Goal: Task Accomplishment & Management: Manage account settings

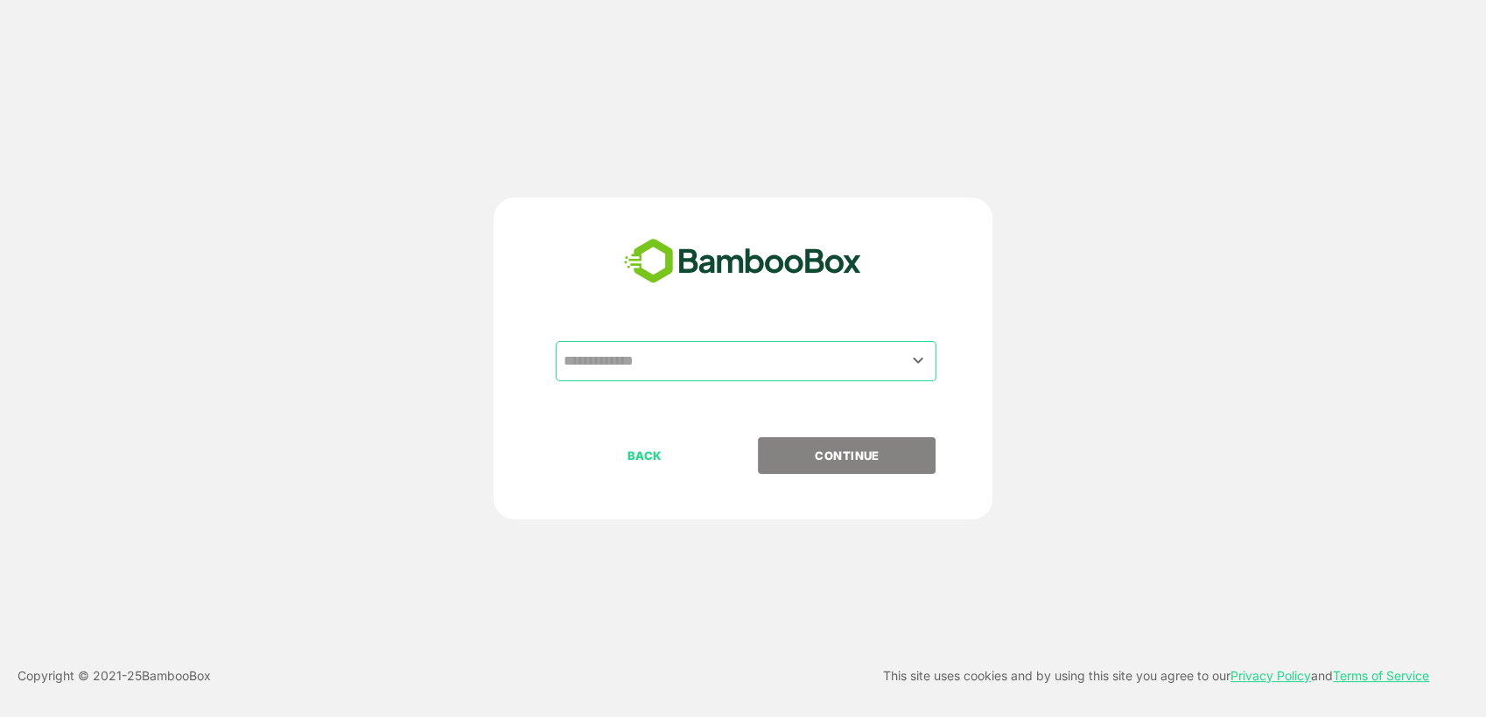
click at [619, 360] on input "text" at bounding box center [746, 361] width 374 height 33
click at [647, 368] on input "text" at bounding box center [746, 361] width 374 height 33
click at [905, 361] on input "text" at bounding box center [746, 361] width 374 height 33
click at [917, 362] on icon "Open" at bounding box center [918, 361] width 10 height 6
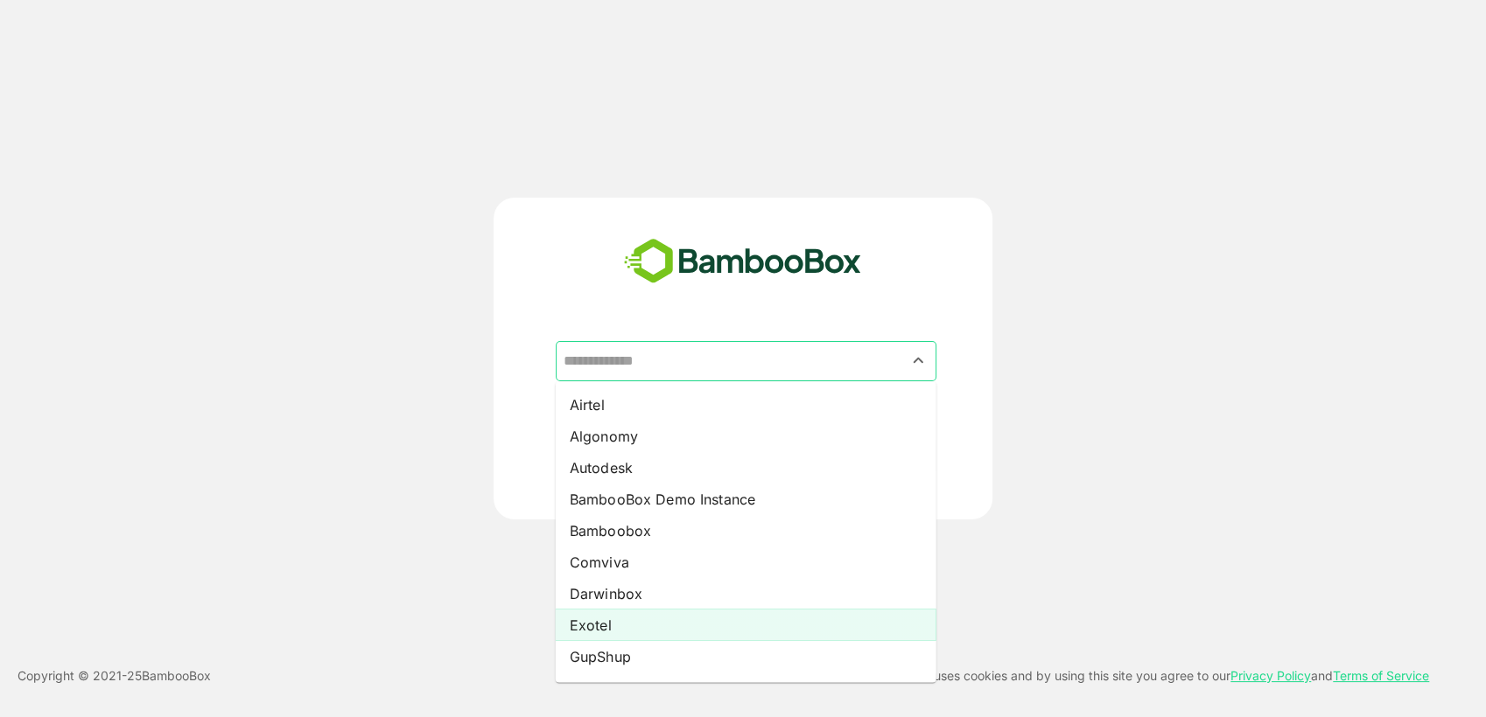
scroll to position [89, 0]
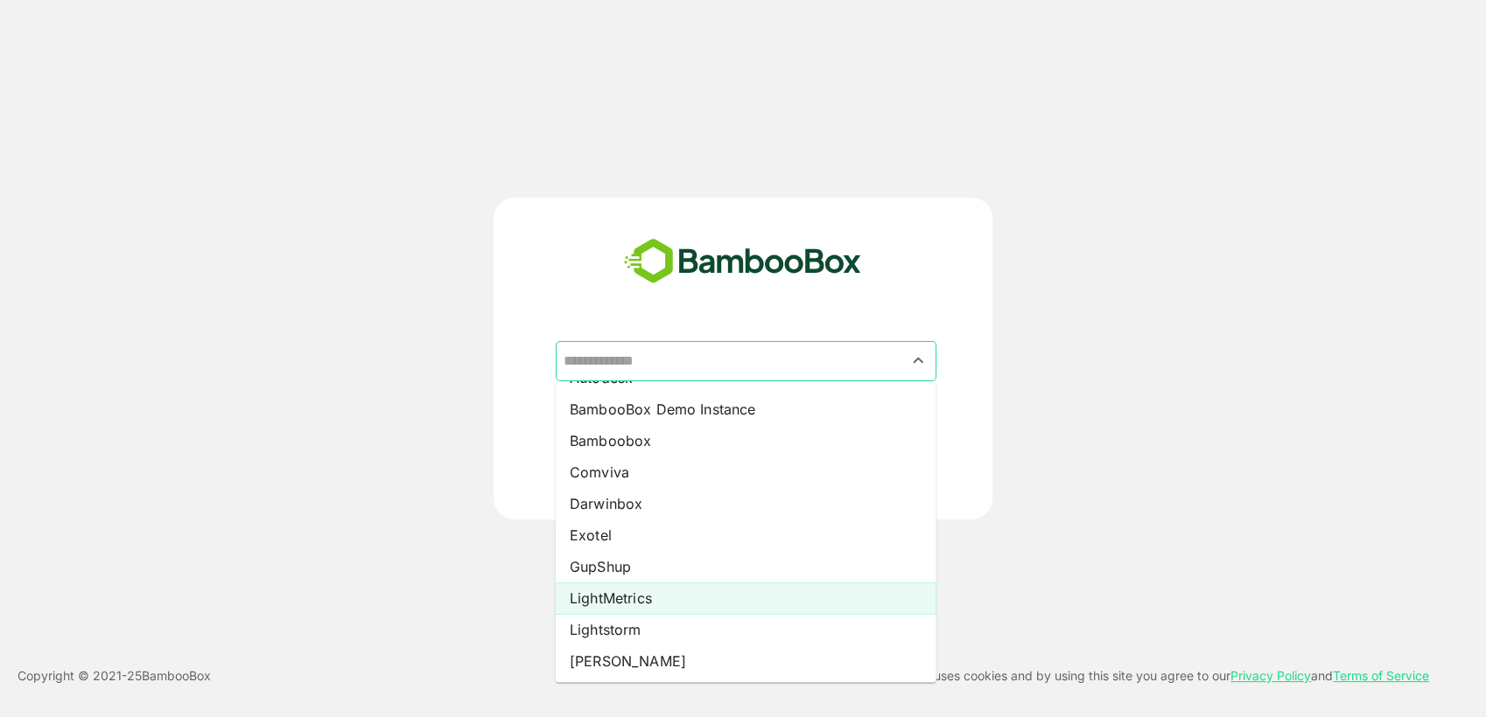
click at [653, 603] on li "LightMetrics" at bounding box center [746, 598] width 381 height 31
type input "**********"
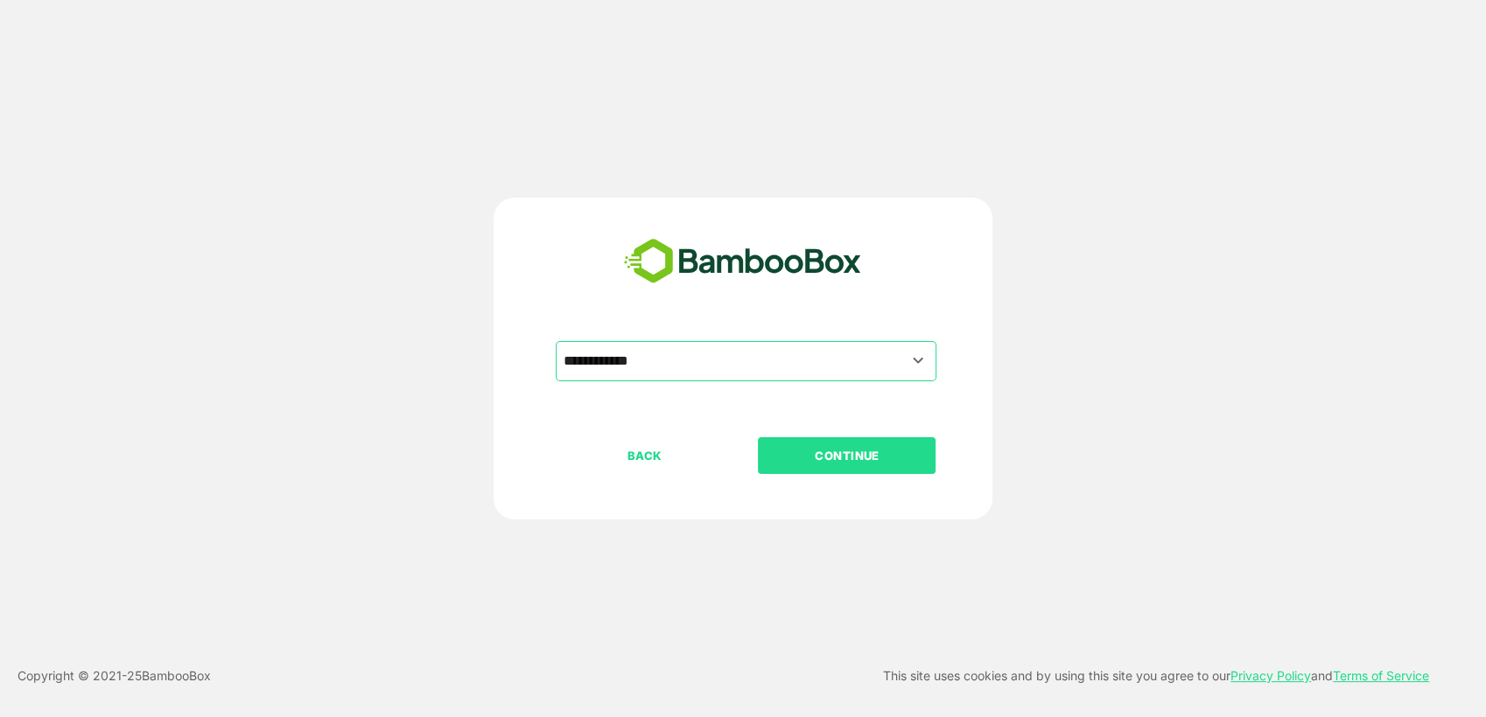
click at [835, 454] on p "CONTINUE" at bounding box center [846, 455] width 175 height 19
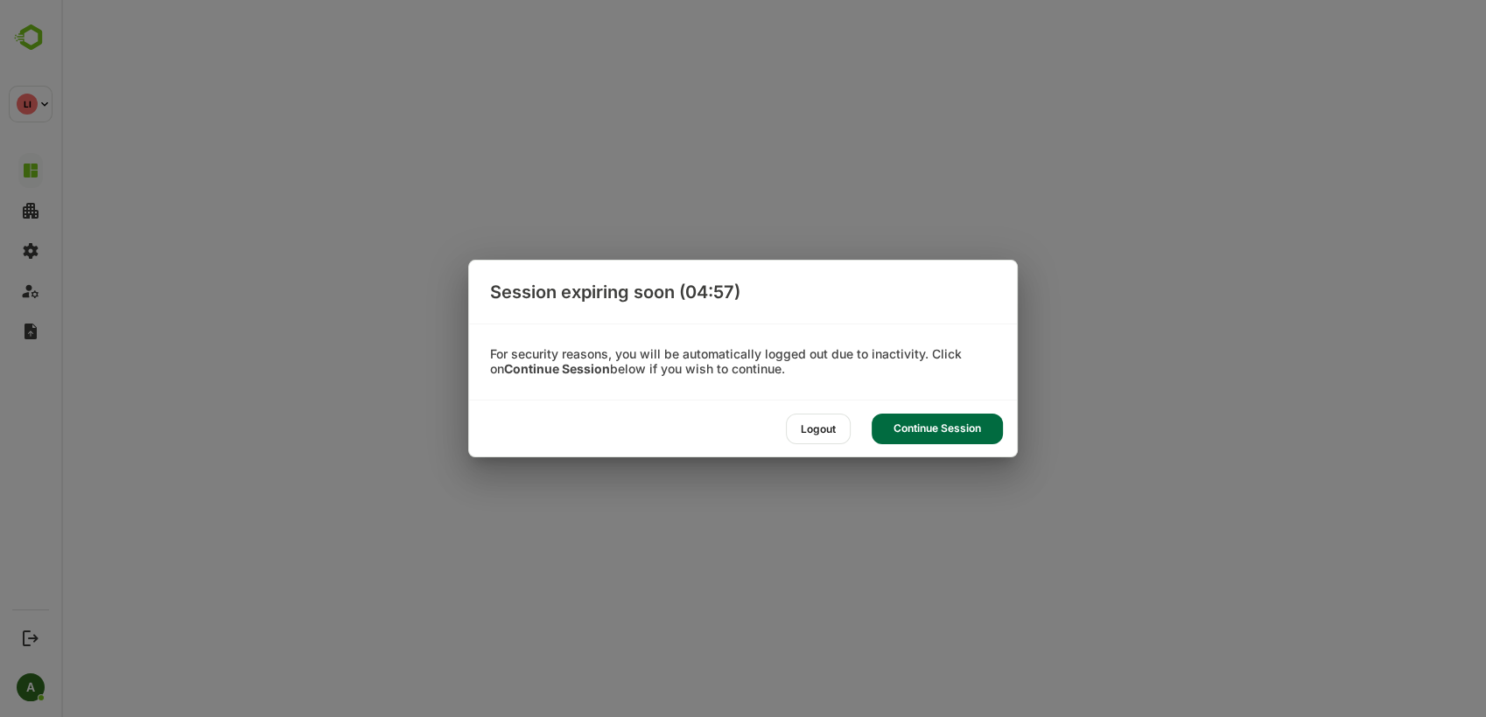
click at [945, 425] on div "Continue Session" at bounding box center [936, 429] width 131 height 31
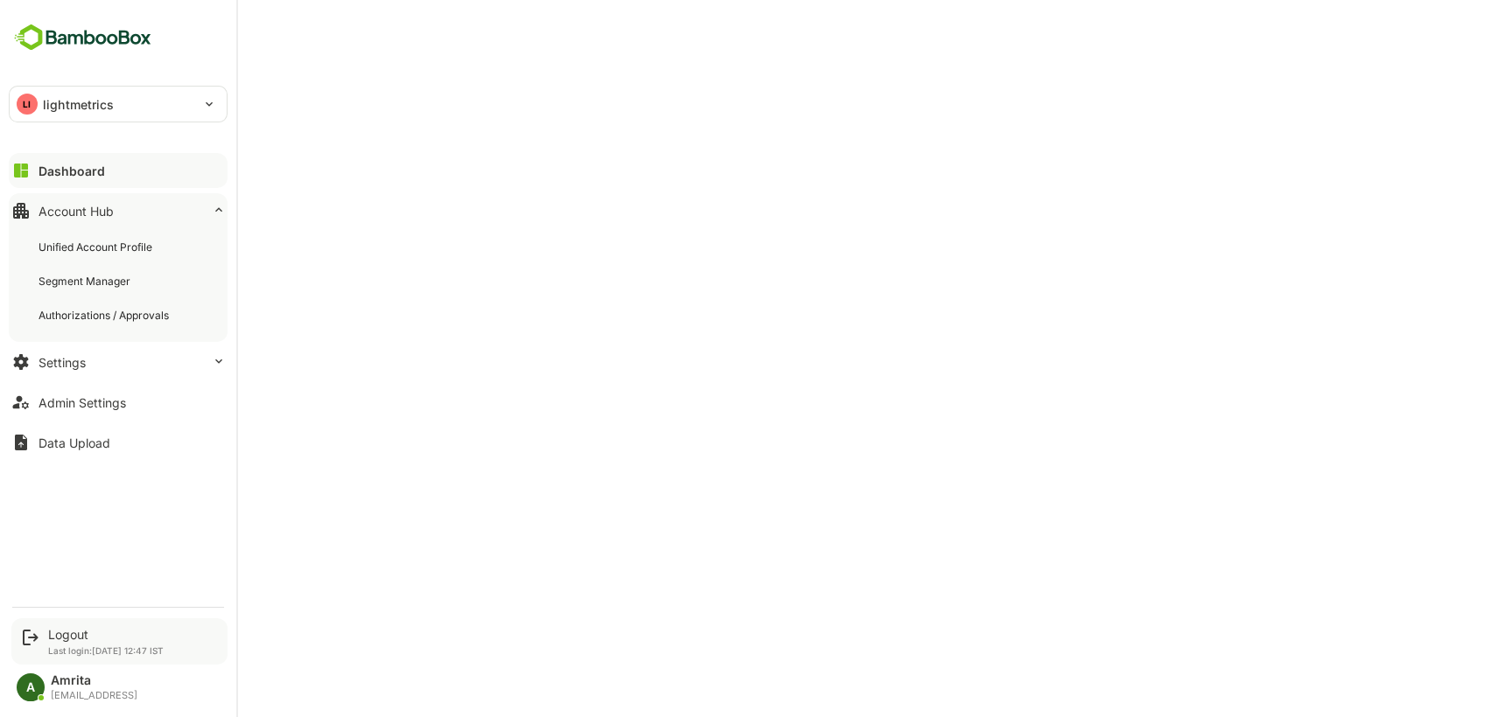
click at [38, 638] on icon at bounding box center [30, 637] width 21 height 21
click at [85, 632] on div "Logout" at bounding box center [105, 634] width 115 height 15
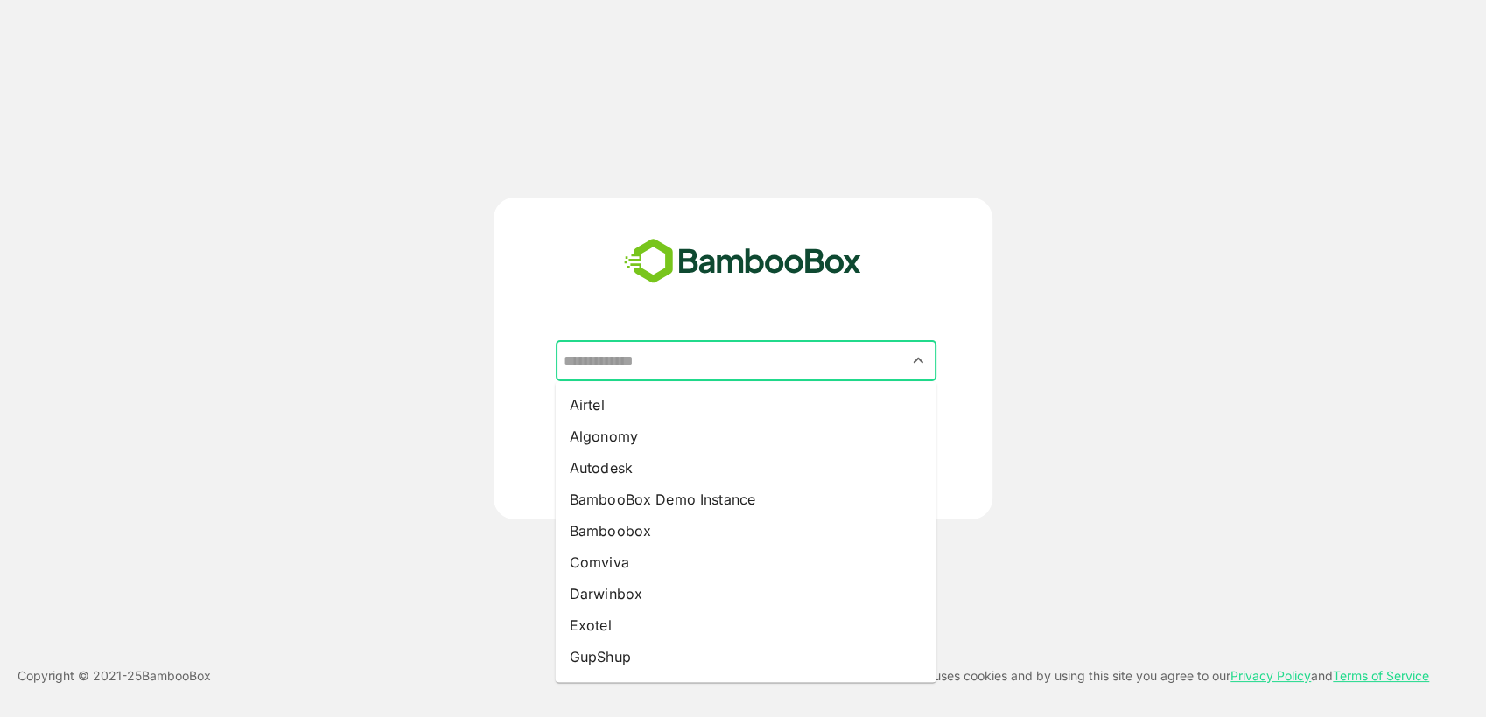
click at [697, 370] on input "text" at bounding box center [746, 361] width 374 height 33
click at [320, 210] on div "​ Airtel Algonomy Autodesk BambooBox Demo Instance Bamboobox Comviva Darwinbox …" at bounding box center [743, 359] width 1188 height 322
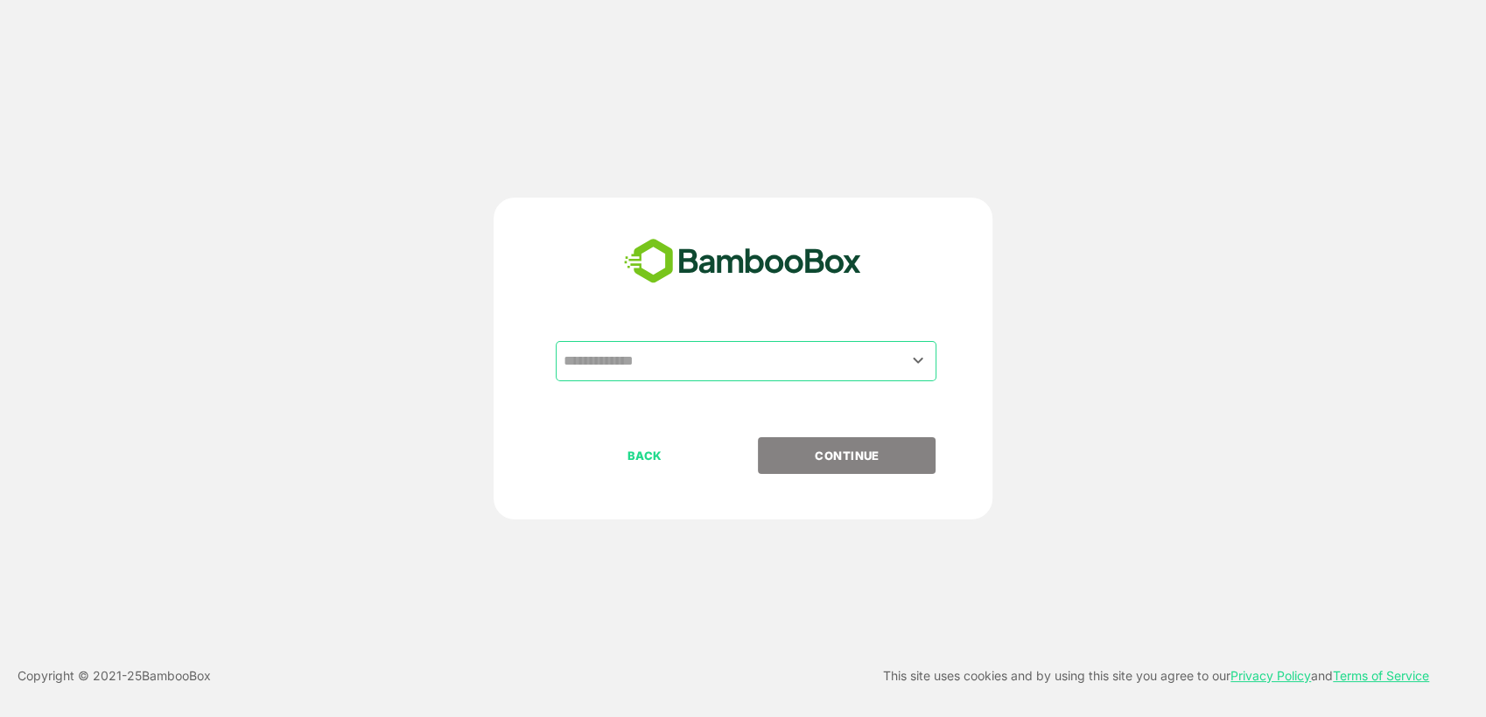
click at [624, 451] on p "BACK" at bounding box center [644, 455] width 175 height 19
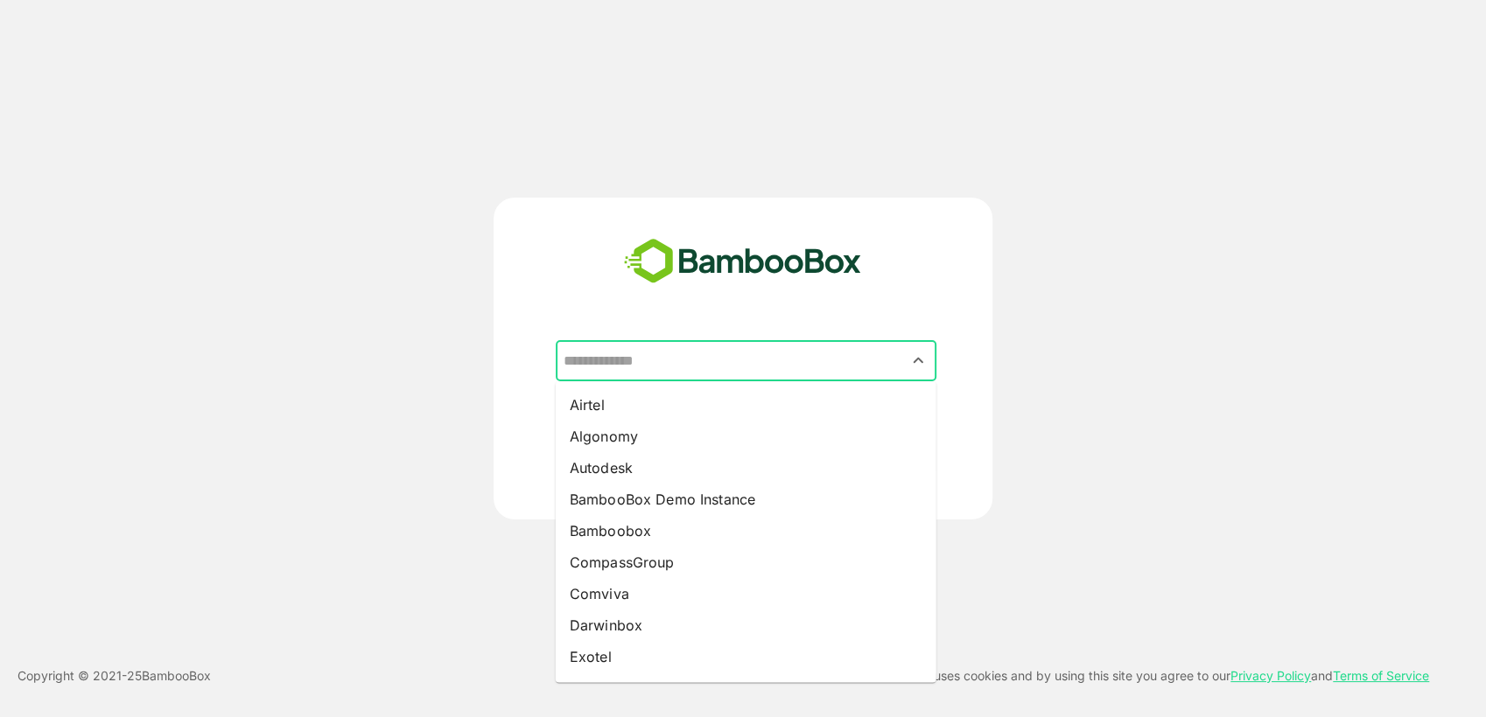
click at [721, 377] on input "text" at bounding box center [746, 361] width 374 height 33
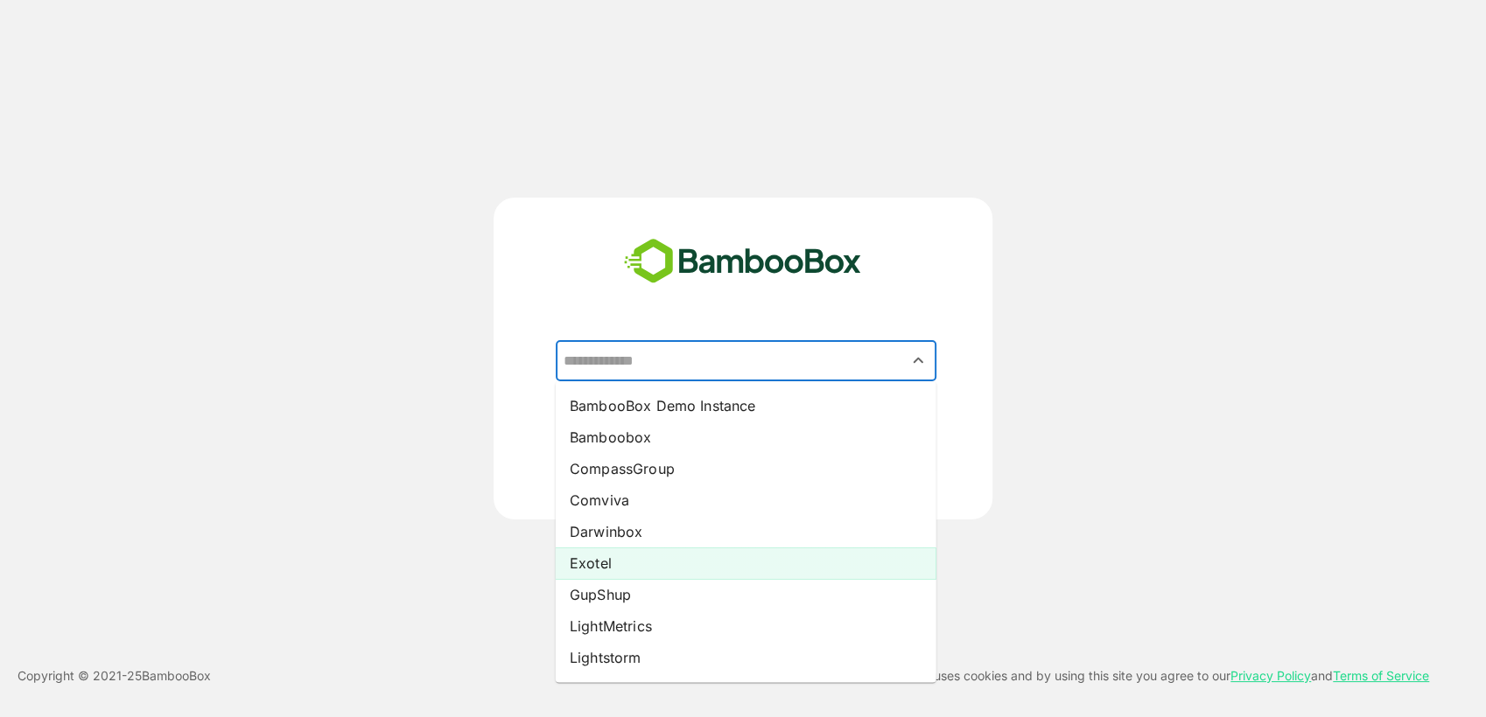
scroll to position [157, 0]
click at [643, 563] on li "LightMetrics" at bounding box center [746, 562] width 381 height 31
type input "**********"
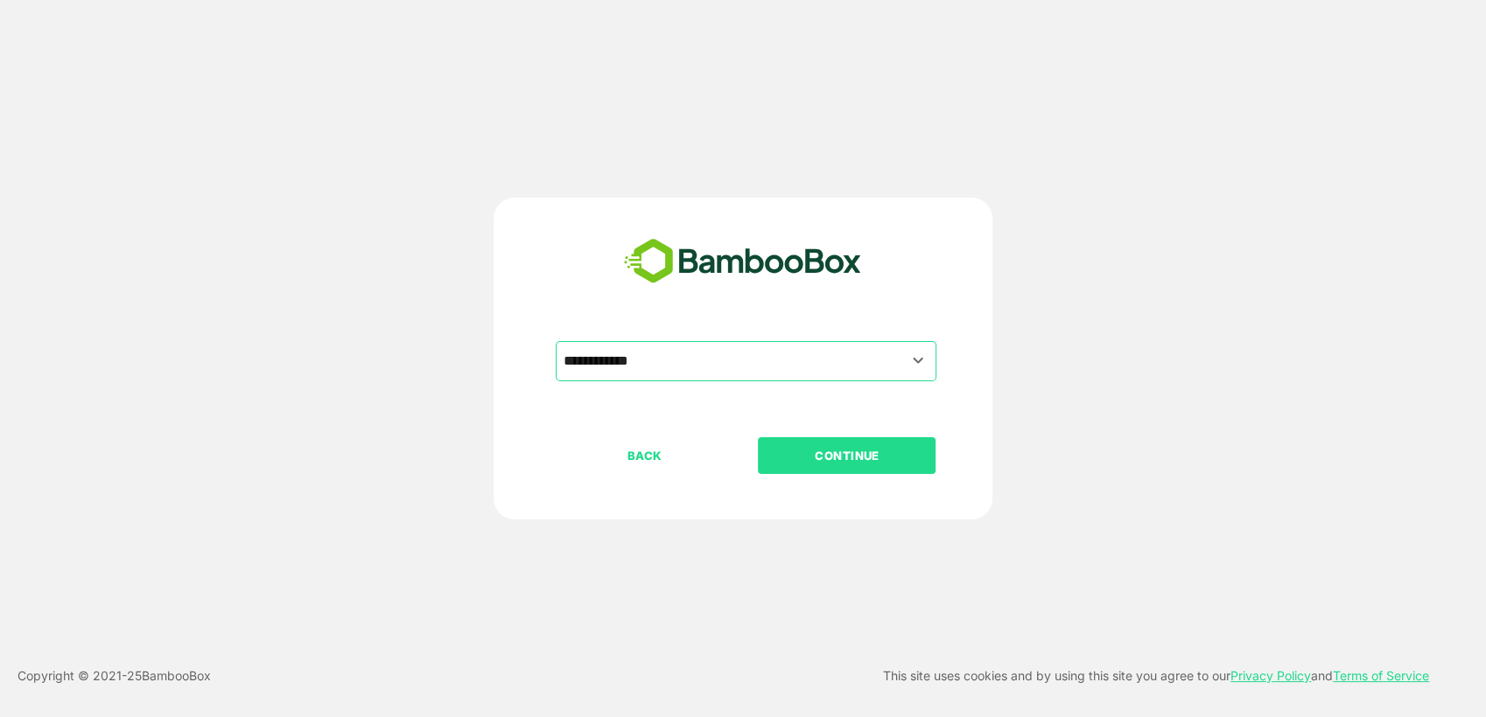
click at [813, 446] on p "CONTINUE" at bounding box center [846, 455] width 175 height 19
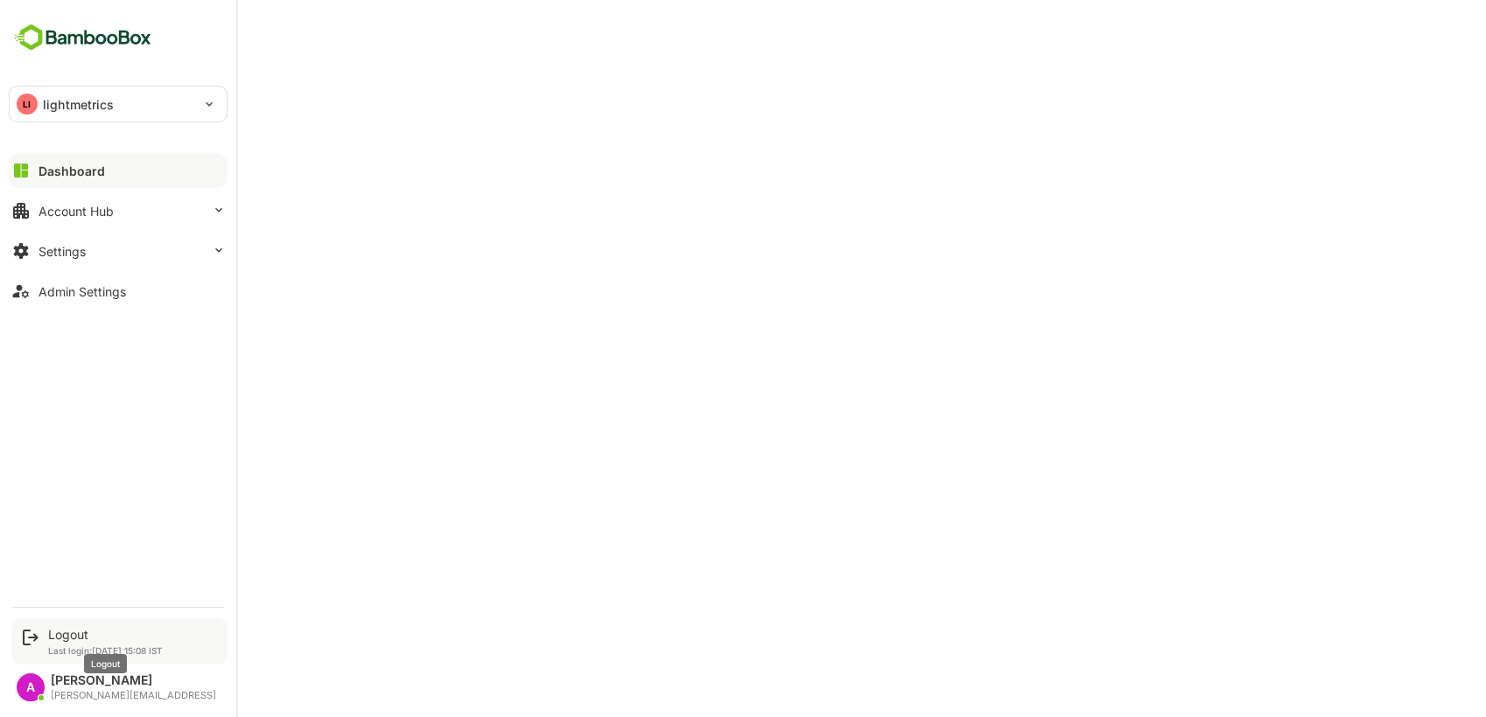
click at [57, 635] on div "Logout" at bounding box center [105, 634] width 115 height 15
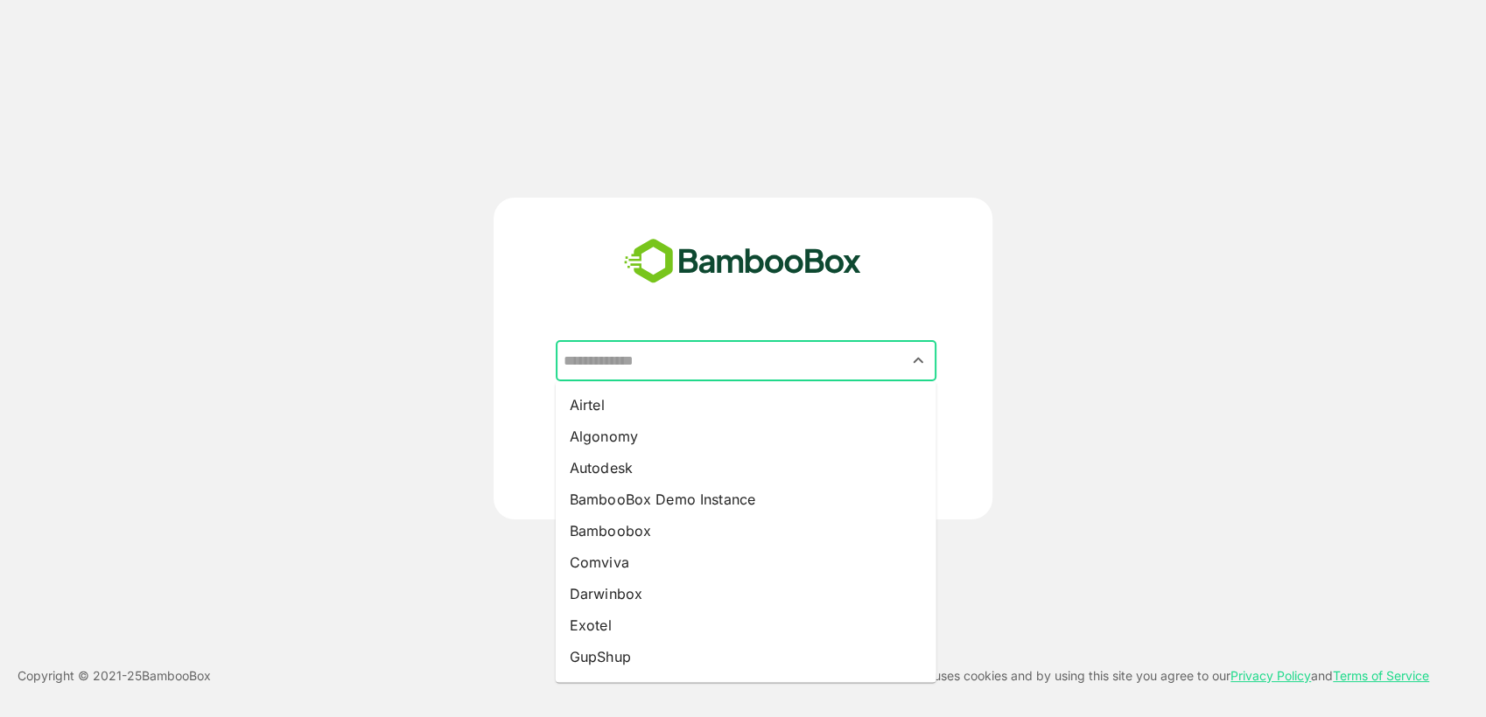
click at [703, 361] on input "text" at bounding box center [746, 361] width 374 height 33
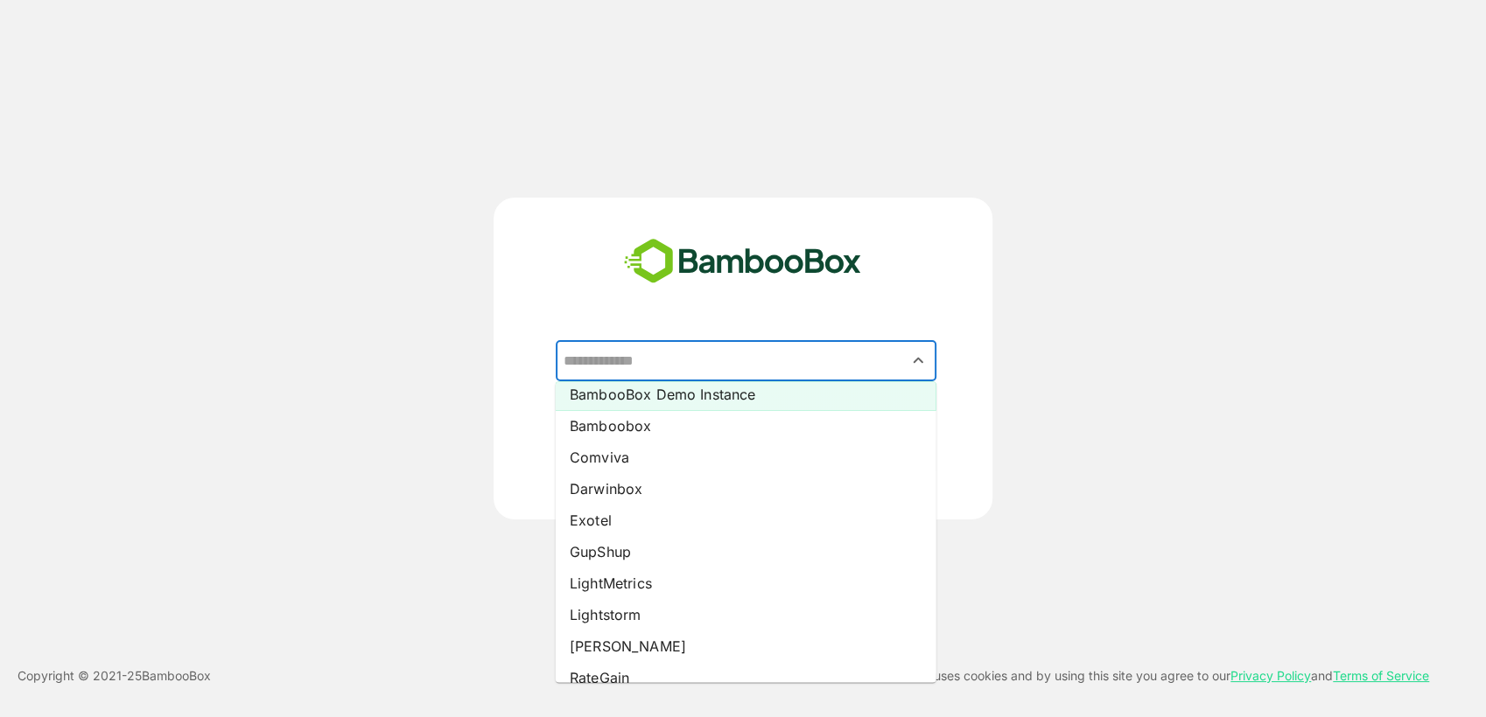
scroll to position [105, 0]
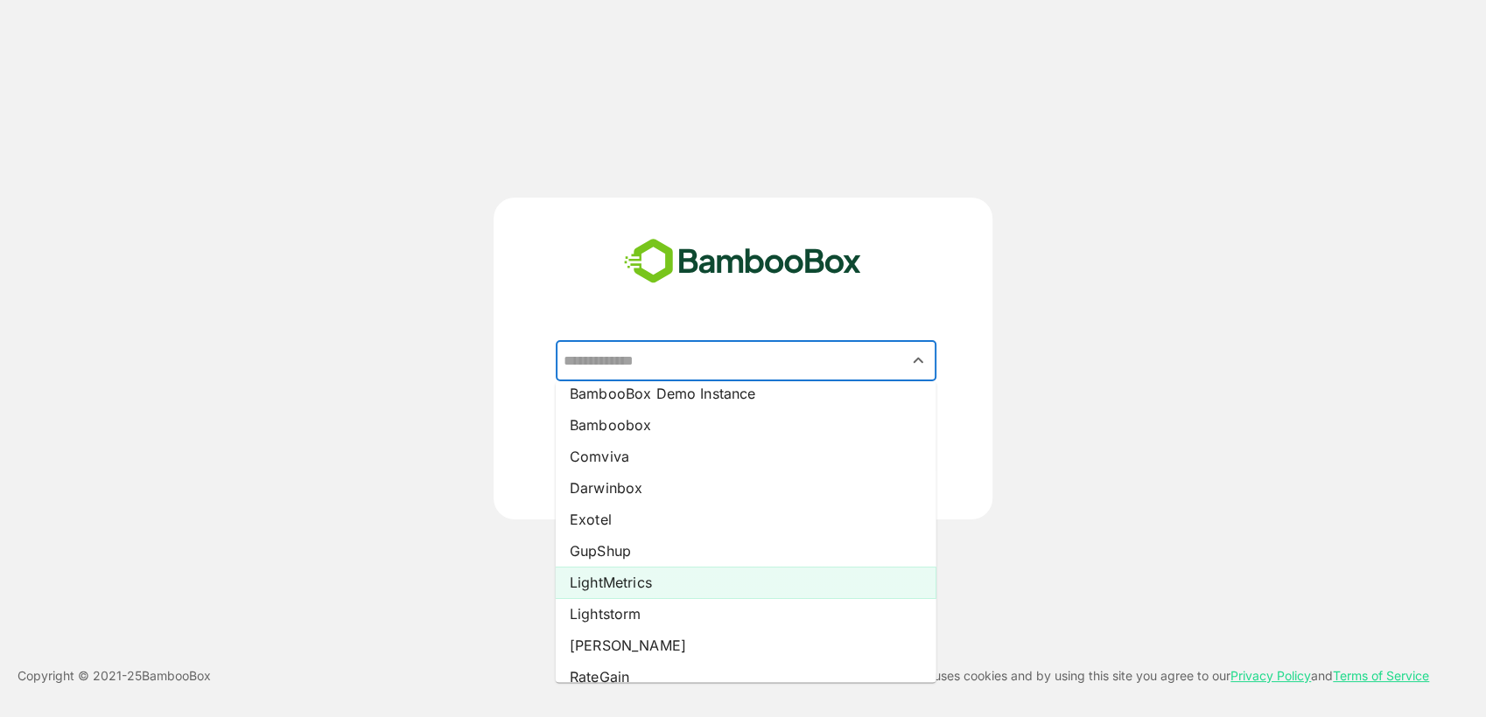
click at [665, 582] on li "LightMetrics" at bounding box center [746, 582] width 381 height 31
type input "**********"
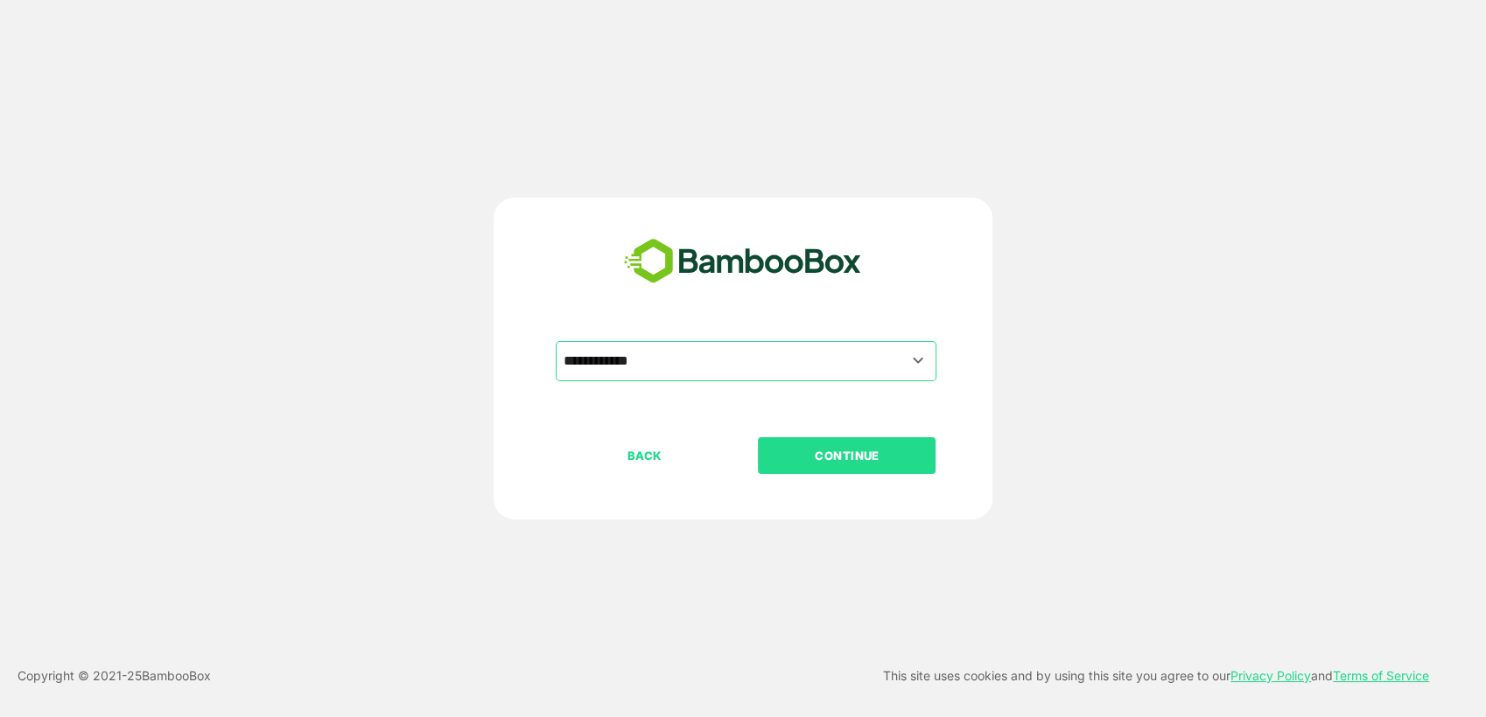
click at [803, 450] on p "CONTINUE" at bounding box center [846, 455] width 175 height 19
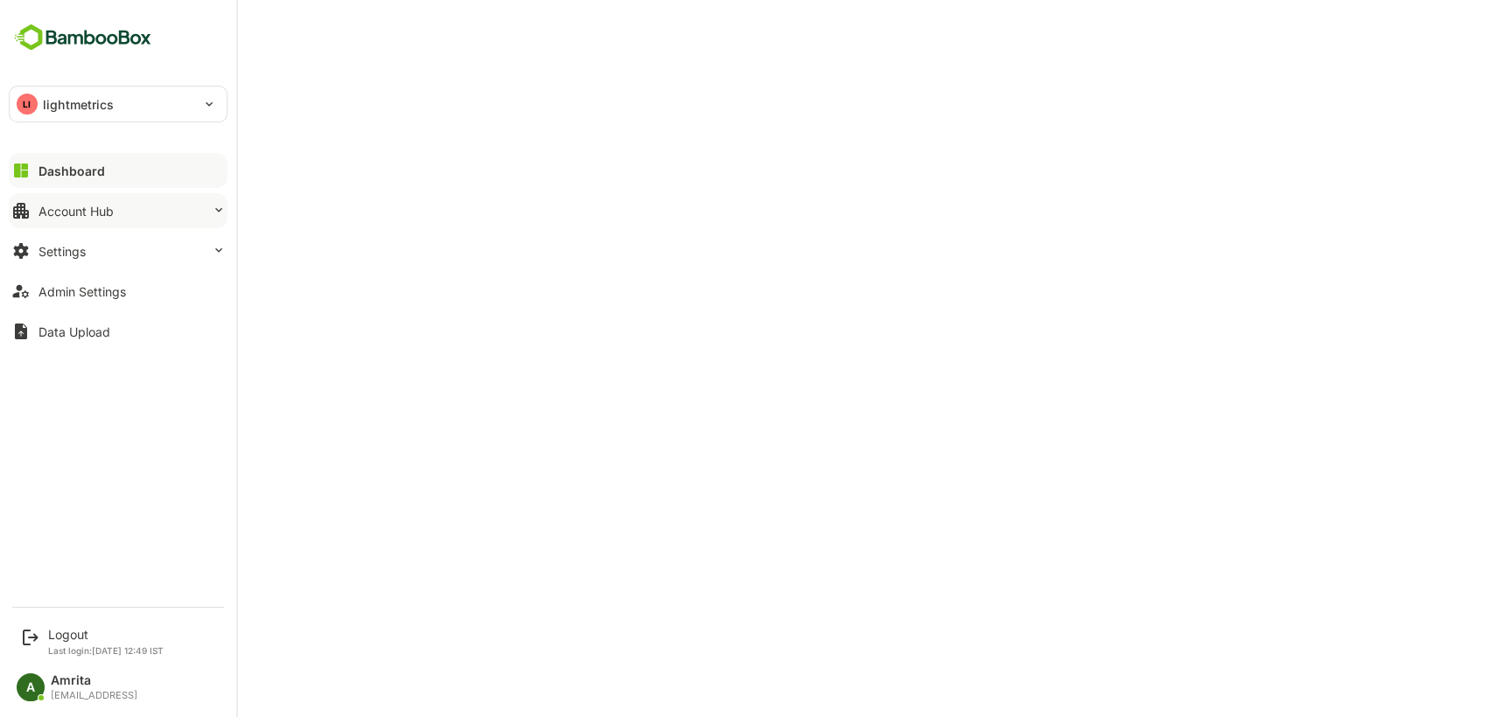
click at [90, 200] on button "Account Hub" at bounding box center [118, 210] width 219 height 35
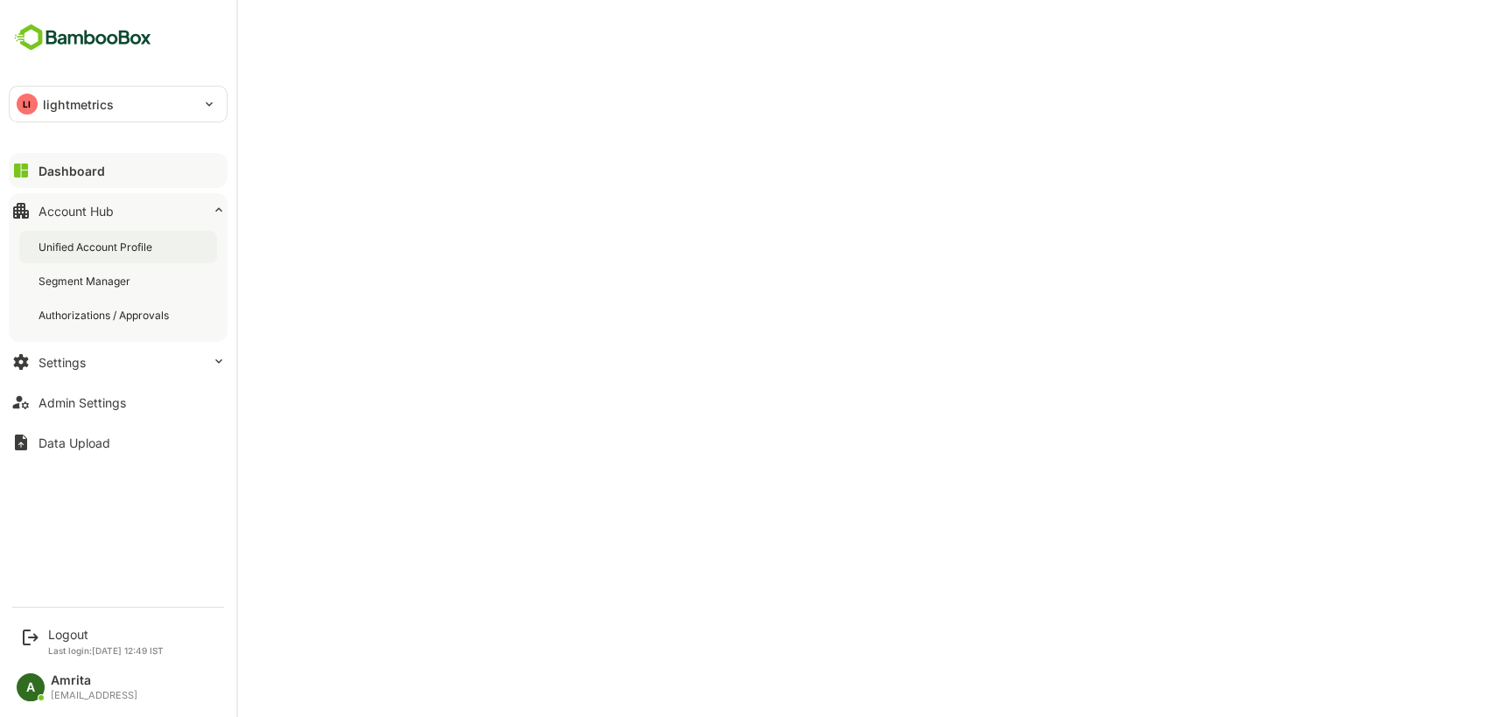
click at [126, 255] on div "Unified Account Profile" at bounding box center [118, 247] width 198 height 32
click at [78, 647] on p "Last login: [DATE] 12:49 IST" at bounding box center [105, 651] width 115 height 10
click at [69, 633] on div "Logout" at bounding box center [105, 634] width 115 height 15
